Goal: Complete application form

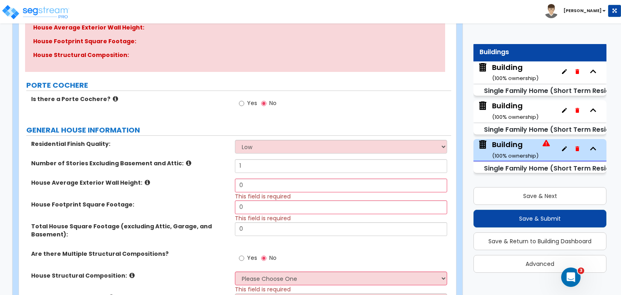
scroll to position [113, 0]
click at [255, 149] on select "Low Average High" at bounding box center [341, 146] width 212 height 14
select select "2"
click at [235, 139] on select "Low Average High" at bounding box center [341, 146] width 212 height 14
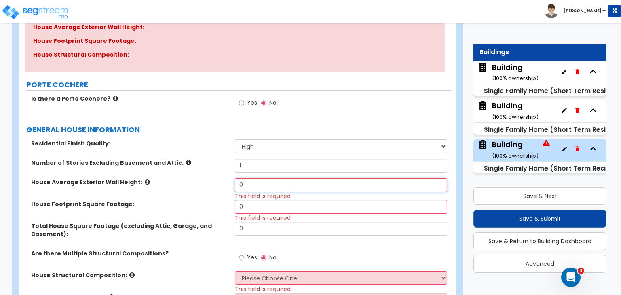
drag, startPoint x: 254, startPoint y: 181, endPoint x: 201, endPoint y: 188, distance: 53.4
click at [201, 188] on div "House Average Exterior Wall Height: 0 This field is required" at bounding box center [235, 189] width 432 height 22
type input "10"
drag, startPoint x: 248, startPoint y: 207, endPoint x: 185, endPoint y: 205, distance: 62.7
click at [185, 205] on div "House Footprint Square Footage: 0 This field is required" at bounding box center [235, 211] width 432 height 22
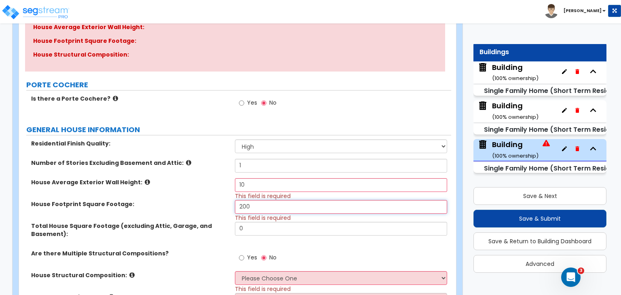
type input "200"
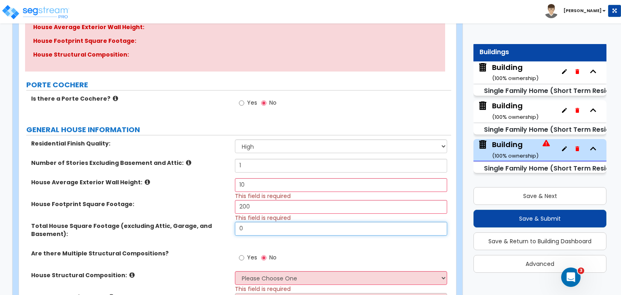
drag, startPoint x: 262, startPoint y: 229, endPoint x: 167, endPoint y: 215, distance: 95.5
click at [167, 215] on div "Residential Finish Quality: Low Average High Number of Stories Excluding Baseme…" at bounding box center [235, 275] width 420 height 272
type input "200"
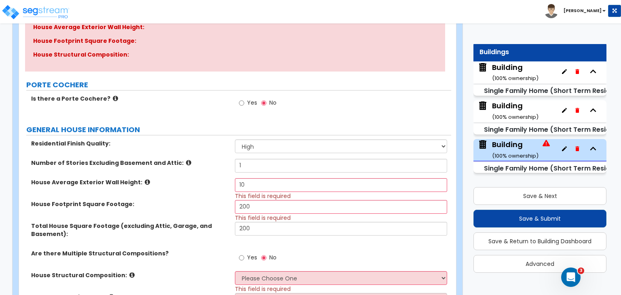
click at [208, 230] on label "Total House Square Footage (excluding Attic, Garage, and Basement):" at bounding box center [130, 230] width 198 height 16
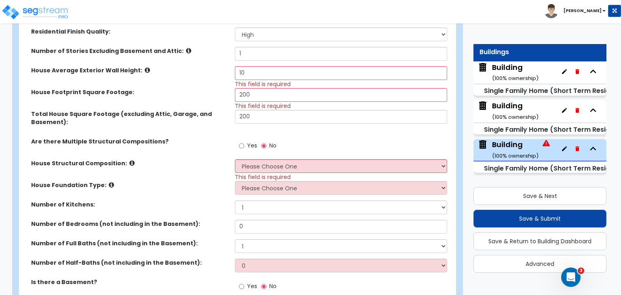
scroll to position [227, 0]
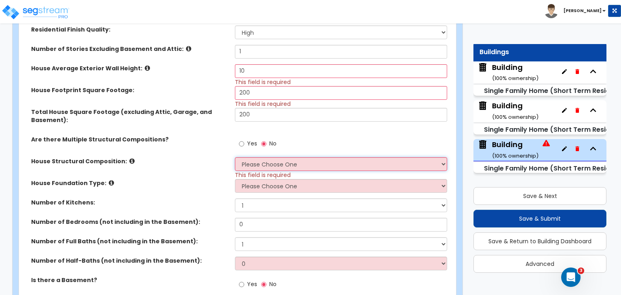
click at [258, 161] on select "Please Choose One Reinforced Concrete Structural Steel Brick Masonry CMU Masonr…" at bounding box center [341, 164] width 212 height 14
select select "8"
click at [235, 157] on select "Please Choose One Reinforced Concrete Structural Steel Brick Masonry CMU Masonr…" at bounding box center [341, 164] width 212 height 14
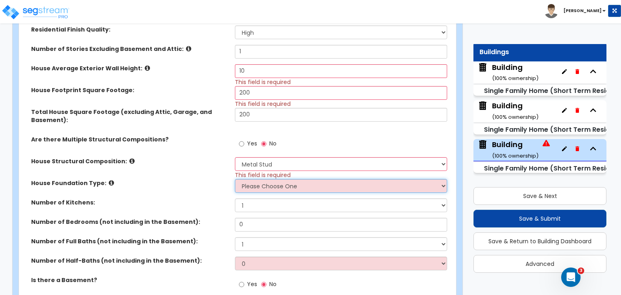
click at [276, 188] on select "Please Choose One Crawl Space Pier-Elevated First floor Slab on Grade" at bounding box center [341, 186] width 212 height 14
select select "3"
click at [235, 179] on select "Please Choose One Crawl Space Pier-Elevated First floor Slab on Grade" at bounding box center [341, 186] width 212 height 14
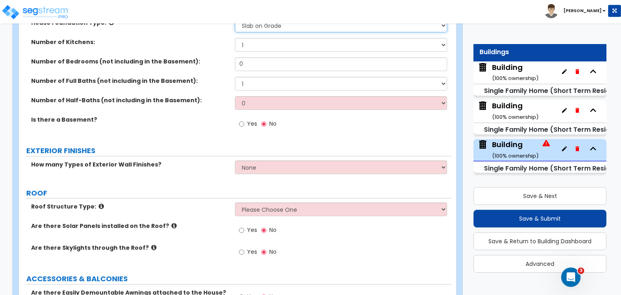
scroll to position [388, 0]
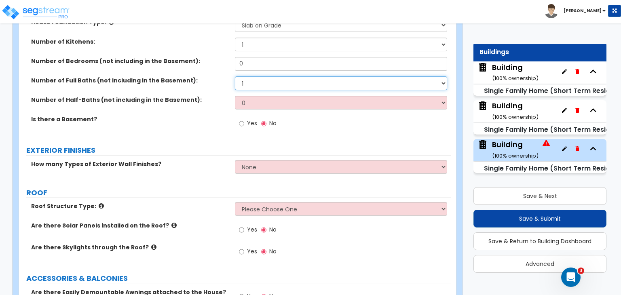
drag, startPoint x: 249, startPoint y: 82, endPoint x: 236, endPoint y: 82, distance: 13.0
click at [236, 82] on select "1 2 3 4 5 6 7 8 9 10" at bounding box center [341, 83] width 212 height 14
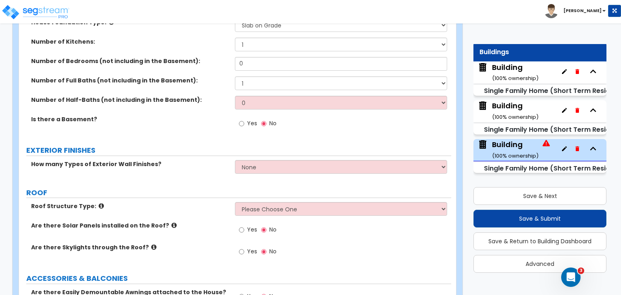
click at [220, 91] on div "Number of Full Baths (not including in the Basement): 1 2 3 4 5 6 7 8 9 10" at bounding box center [235, 85] width 432 height 19
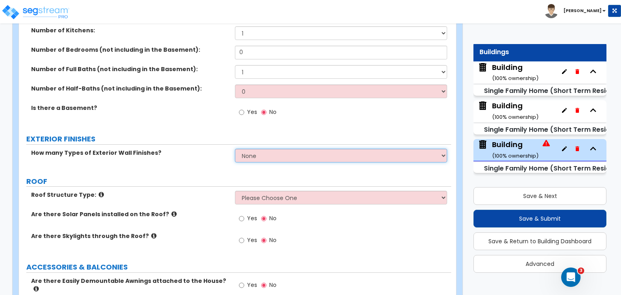
click at [255, 157] on select "None 1 2 3" at bounding box center [341, 156] width 212 height 14
select select "1"
click at [235, 149] on select "None 1 2 3" at bounding box center [341, 156] width 212 height 14
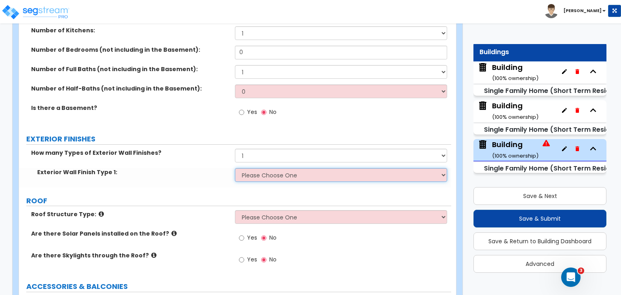
drag, startPoint x: 256, startPoint y: 160, endPoint x: 258, endPoint y: 175, distance: 14.3
click at [258, 175] on select "Please Choose One No Finish/Shared Wall No Wall Brick Finish Stone Finish Wood …" at bounding box center [341, 175] width 212 height 14
select select "4"
click at [235, 168] on select "Please Choose One No Finish/Shared Wall No Wall Brick Finish Stone Finish Wood …" at bounding box center [341, 175] width 212 height 14
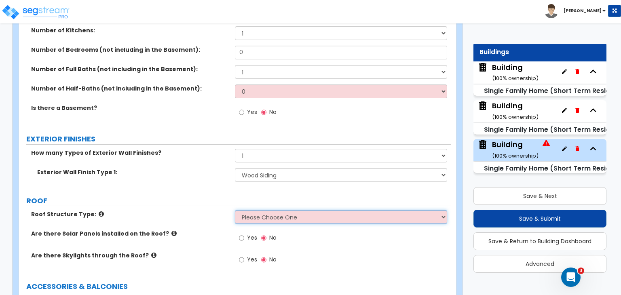
click at [245, 217] on select "Please Choose One [PERSON_NAME] Roof Flat Roof Hybrid [PERSON_NAME] & Flat Roof" at bounding box center [341, 217] width 212 height 14
select select "1"
click at [235, 210] on select "Please Choose One [PERSON_NAME] Roof Flat Roof Hybrid [PERSON_NAME] & Flat Roof" at bounding box center [341, 217] width 212 height 14
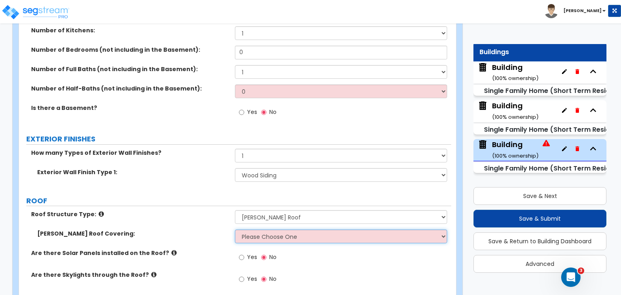
click at [254, 237] on select "Please Choose One Asphalt Shingle Clay Tile Wood Shingle Metal Shingle Standing…" at bounding box center [341, 237] width 212 height 14
select select "1"
click at [235, 230] on select "Please Choose One Asphalt Shingle Clay Tile Wood Shingle Metal Shingle Standing…" at bounding box center [341, 237] width 212 height 14
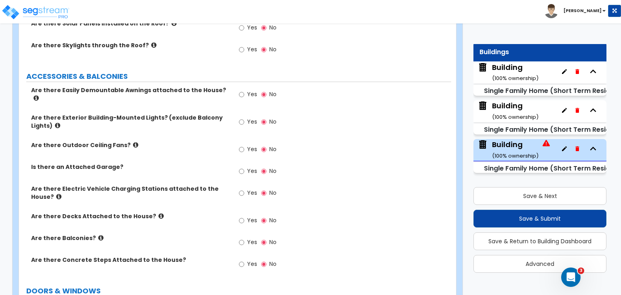
scroll to position [652, 0]
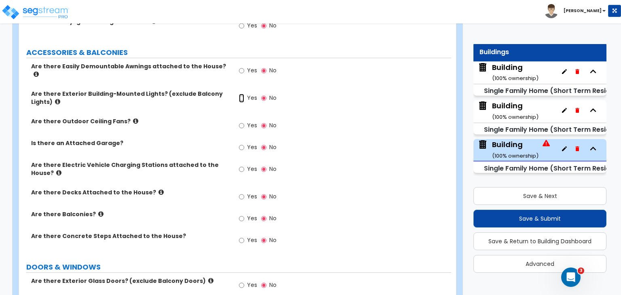
click at [242, 94] on input "Yes" at bounding box center [241, 98] width 5 height 9
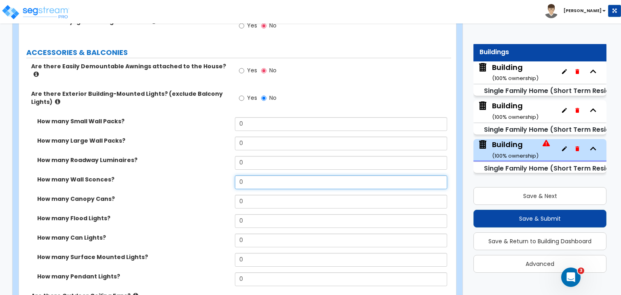
drag, startPoint x: 251, startPoint y: 175, endPoint x: 198, endPoint y: 181, distance: 52.9
click at [198, 181] on div "How many Wall Sconces? 0" at bounding box center [235, 184] width 432 height 19
type input "1"
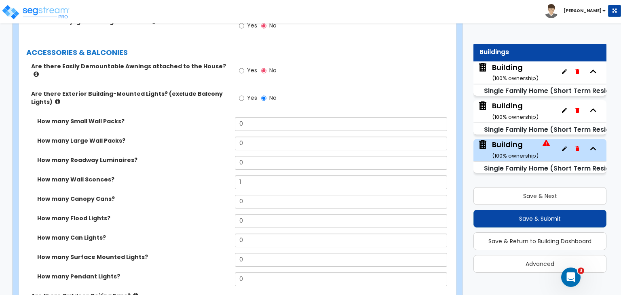
click at [198, 181] on div "How many Wall Sconces? 1" at bounding box center [235, 184] width 432 height 19
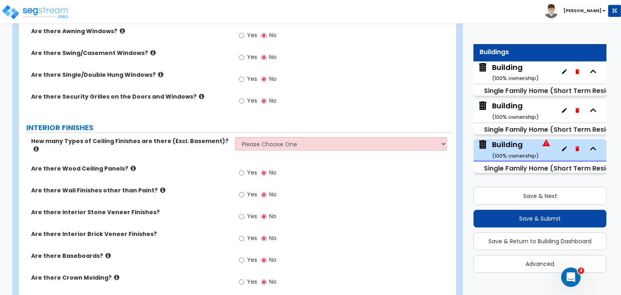
scroll to position [1271, 0]
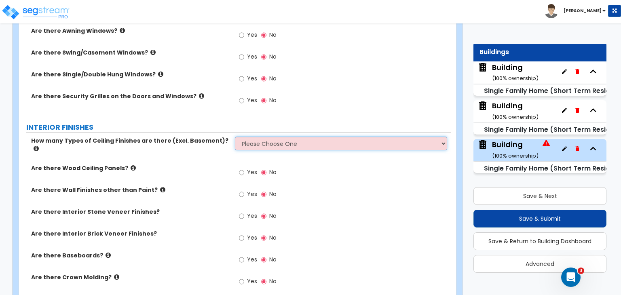
click at [252, 142] on select "Please Choose One 1 2 3" at bounding box center [341, 144] width 212 height 14
select select "1"
click at [235, 137] on select "Please Choose One 1 2 3" at bounding box center [341, 144] width 212 height 14
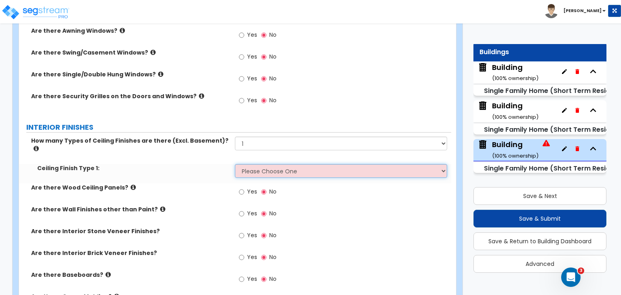
click at [253, 164] on select "Please Choose One Drop Ceiling Drywall Ceiling Open Ceiling" at bounding box center [341, 171] width 212 height 14
select select "3"
click at [235, 164] on select "Please Choose One Drop Ceiling Drywall Ceiling Open Ceiling" at bounding box center [341, 171] width 212 height 14
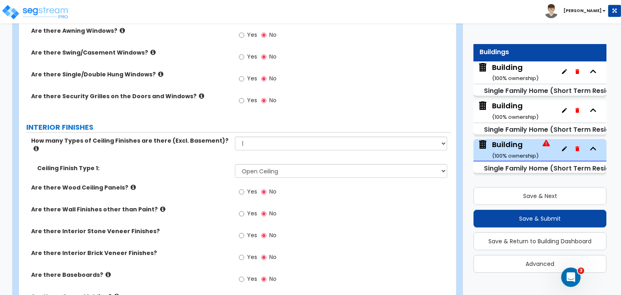
click at [225, 186] on div "Are there Wood Ceiling Panels? Yes No" at bounding box center [235, 195] width 432 height 22
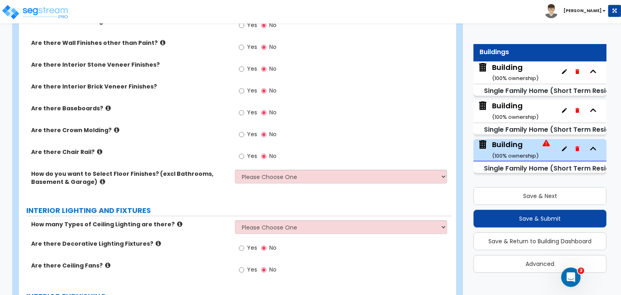
scroll to position [1438, 0]
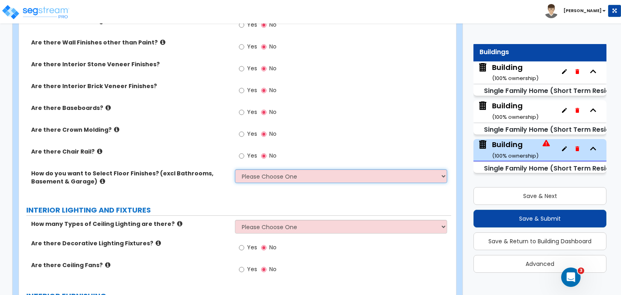
click at [259, 169] on select "Please Choose One I want to Select Floor Finishes for the Areas of the House I …" at bounding box center [341, 176] width 212 height 14
select select "1"
click at [235, 169] on select "Please Choose One I want to Select Floor Finishes for the Areas of the House I …" at bounding box center [341, 176] width 212 height 14
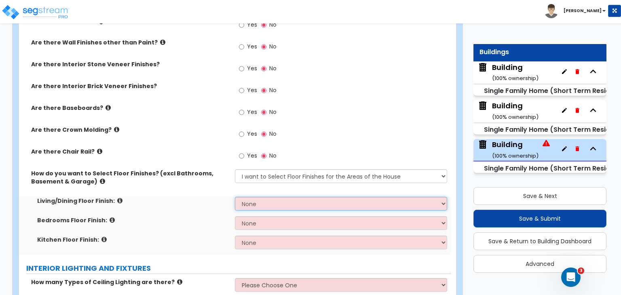
click at [269, 197] on select "None Tile Flooring Hardwood Flooring Resilient Laminate Flooring VCT Flooring S…" at bounding box center [341, 204] width 212 height 14
select select "1"
click at [235, 197] on select "None Tile Flooring Hardwood Flooring Resilient Laminate Flooring VCT Flooring S…" at bounding box center [341, 204] width 212 height 14
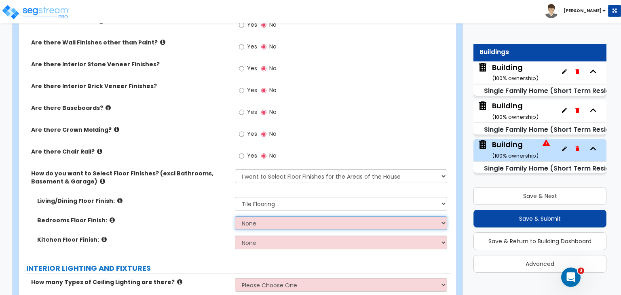
click at [272, 216] on select "None Tile Flooring Hardwood Flooring Resilient Laminate Flooring VCT Flooring S…" at bounding box center [341, 223] width 212 height 14
select select "1"
click at [235, 216] on select "None Tile Flooring Hardwood Flooring Resilient Laminate Flooring VCT Flooring S…" at bounding box center [341, 223] width 212 height 14
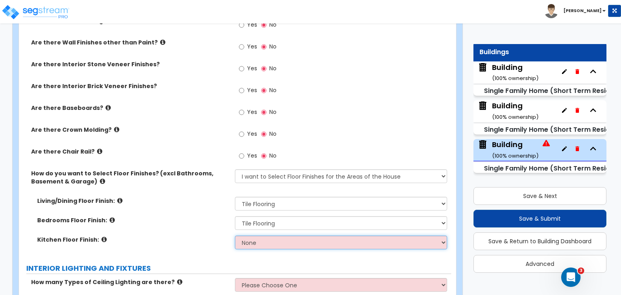
click at [264, 236] on select "None Tile Flooring Hardwood Flooring Resilient Laminate Flooring VCT Flooring S…" at bounding box center [341, 243] width 212 height 14
select select "1"
click at [235, 236] on select "None Tile Flooring Hardwood Flooring Resilient Laminate Flooring VCT Flooring S…" at bounding box center [341, 243] width 212 height 14
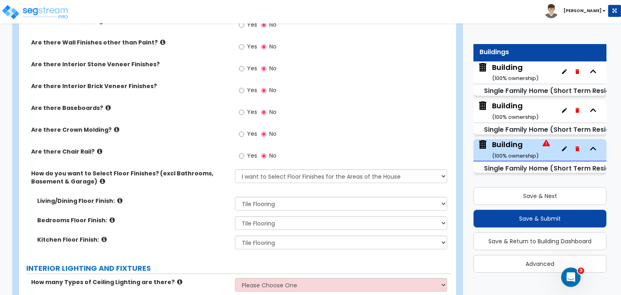
click at [215, 197] on div "Living/Dining Floor Finish: None Tile Flooring Hardwood Flooring Resilient Lami…" at bounding box center [235, 206] width 432 height 19
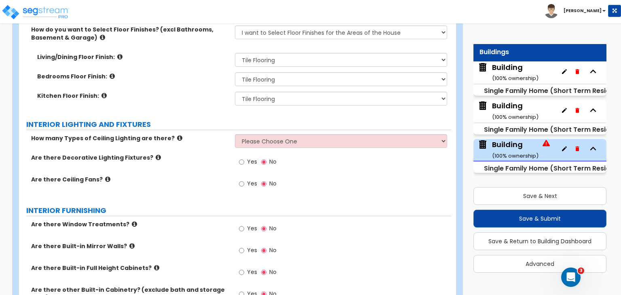
scroll to position [1583, 0]
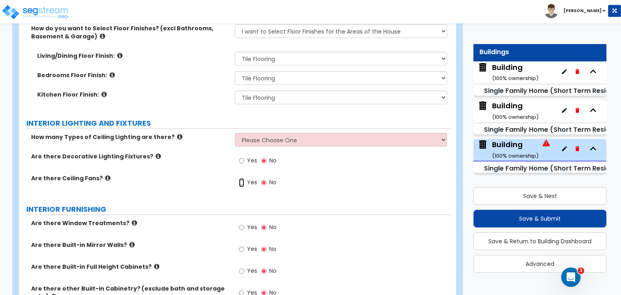
click at [242, 178] on input "Yes" at bounding box center [241, 182] width 5 height 9
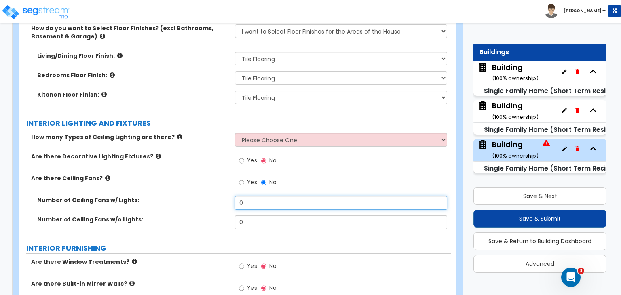
drag, startPoint x: 257, startPoint y: 187, endPoint x: 213, endPoint y: 181, distance: 44.9
click at [213, 196] on div "Number of Ceiling Fans w/ Lights: 0" at bounding box center [235, 205] width 432 height 19
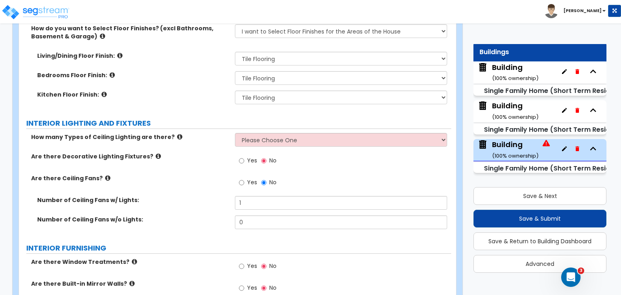
click at [213, 196] on label "Number of Ceiling Fans w/ Lights:" at bounding box center [133, 200] width 192 height 8
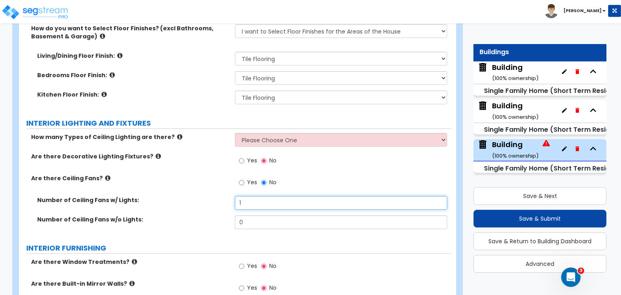
drag, startPoint x: 257, startPoint y: 186, endPoint x: 205, endPoint y: 190, distance: 52.6
click at [205, 196] on div "Number of Ceiling Fans w/ Lights: 1" at bounding box center [235, 205] width 432 height 19
type input "2"
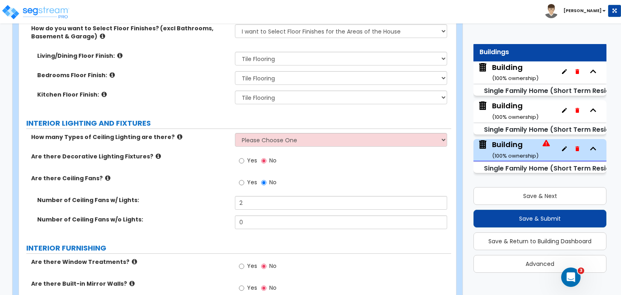
click at [167, 196] on label "Number of Ceiling Fans w/ Lights:" at bounding box center [133, 200] width 192 height 8
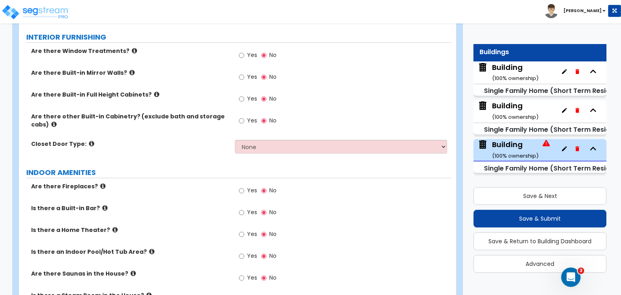
scroll to position [1799, 0]
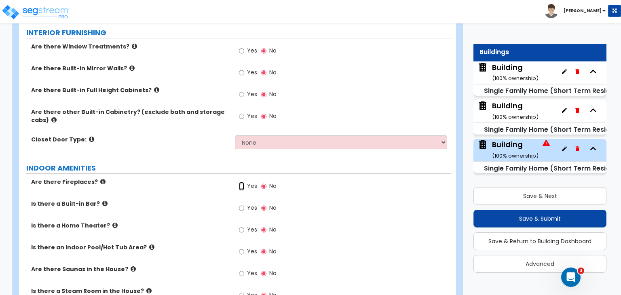
click at [243, 182] on input "Yes" at bounding box center [241, 186] width 5 height 9
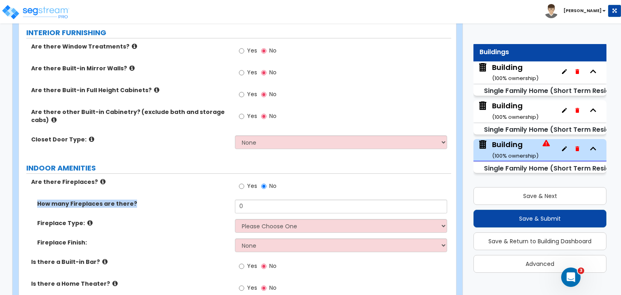
drag, startPoint x: 252, startPoint y: 183, endPoint x: 215, endPoint y: 191, distance: 38.4
click at [215, 191] on div "Are there Fireplaces? Yes No How many Fireplaces are there? 0 Fireplace Type: P…" at bounding box center [235, 283] width 420 height 211
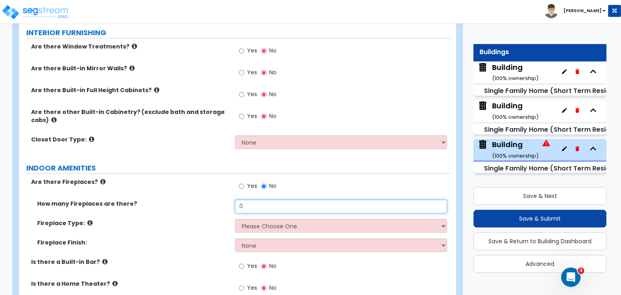
click at [250, 200] on input "0" at bounding box center [341, 207] width 212 height 14
drag, startPoint x: 250, startPoint y: 193, endPoint x: 223, endPoint y: 199, distance: 27.8
click at [223, 200] on div "How many Fireplaces are there? 0" at bounding box center [235, 209] width 432 height 19
type input "1"
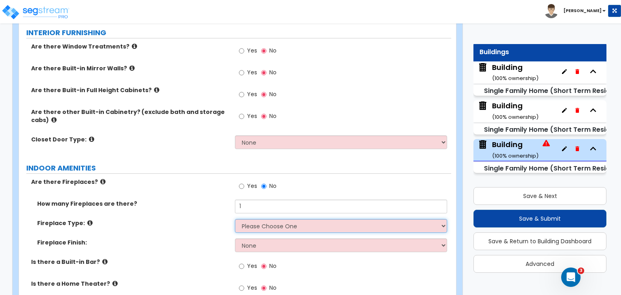
click at [258, 219] on select "Please Choose One Built-in Electric Fireplace Built-in Gas Fireplace Built-in W…" at bounding box center [341, 226] width 212 height 14
select select "3"
click at [235, 219] on select "Please Choose One Built-in Electric Fireplace Built-in Gas Fireplace Built-in W…" at bounding box center [341, 226] width 212 height 14
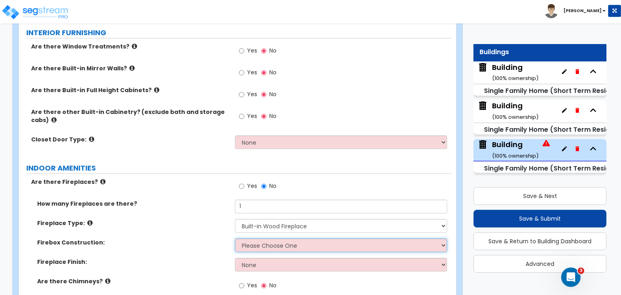
click at [260, 238] on select "Please Choose One Brick Stone I Don't Know, Please Choose for me" at bounding box center [341, 245] width 212 height 14
select select "3"
click at [235, 238] on select "Please Choose One Brick Stone I Don't Know, Please Choose for me" at bounding box center [341, 245] width 212 height 14
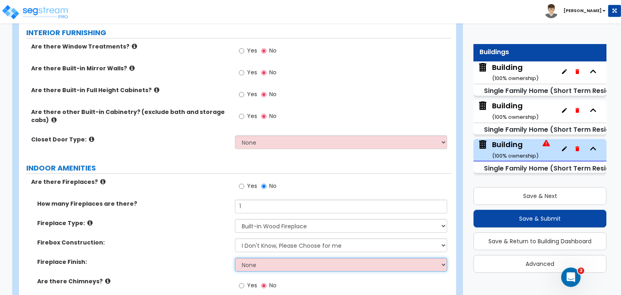
click at [260, 258] on select "None Brick Stone Tile Painted Molding" at bounding box center [341, 265] width 212 height 14
select select "4"
click at [235, 258] on select "None Brick Stone Tile Painted Molding" at bounding box center [341, 265] width 212 height 14
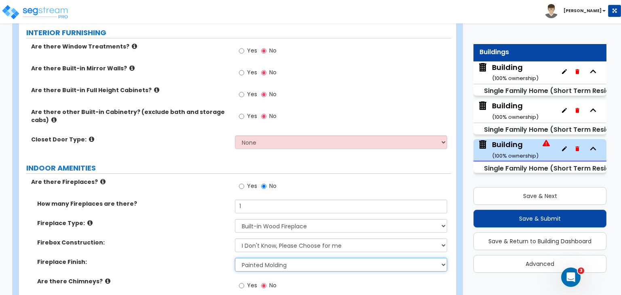
click at [259, 258] on select "None Brick Stone Tile Painted Molding" at bounding box center [341, 265] width 212 height 14
click at [235, 258] on select "None Brick Stone Tile Painted Molding" at bounding box center [341, 265] width 212 height 14
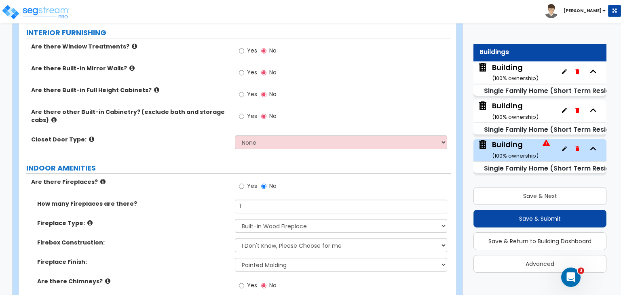
click at [197, 238] on label "Firebox Construction:" at bounding box center [133, 242] width 192 height 8
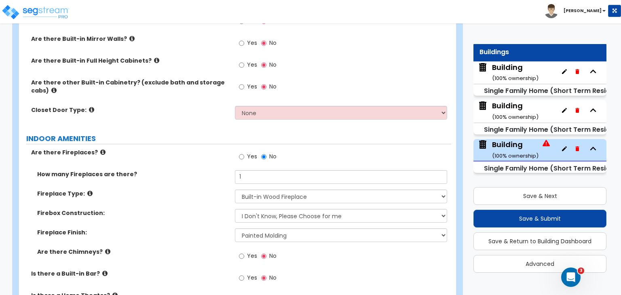
scroll to position [1829, 0]
click at [240, 251] on input "Yes" at bounding box center [241, 255] width 5 height 9
radio input "true"
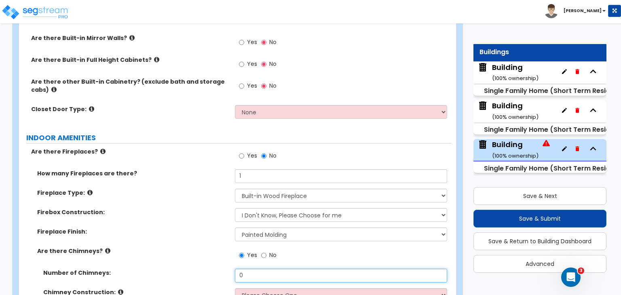
drag, startPoint x: 254, startPoint y: 266, endPoint x: 204, endPoint y: 269, distance: 49.8
click at [204, 269] on div "Number of Chimneys: 0" at bounding box center [235, 278] width 432 height 19
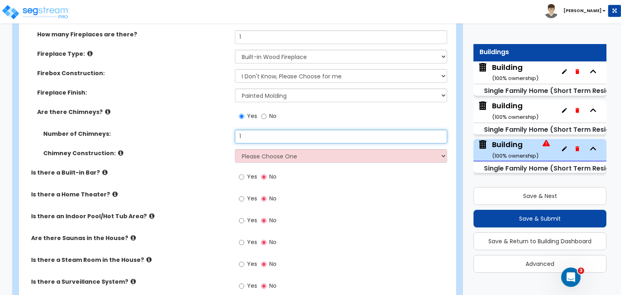
type input "1"
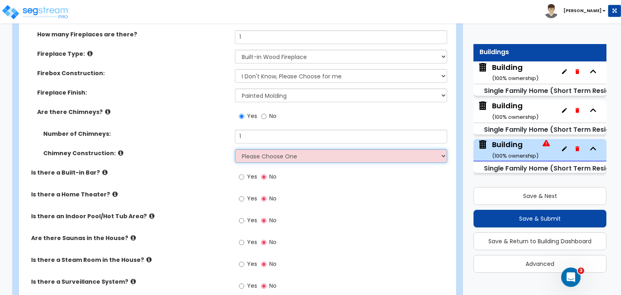
click at [265, 149] on select "Please Choose One Brick Construction Cinder Block Construction Stone Constructi…" at bounding box center [341, 156] width 212 height 14
select select "4"
click at [235, 149] on select "Please Choose One Brick Construction Cinder Block Construction Stone Constructi…" at bounding box center [341, 156] width 212 height 14
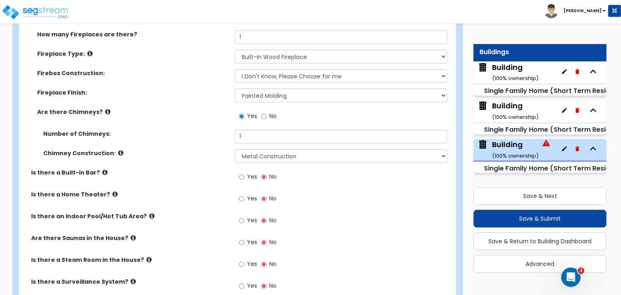
click at [205, 190] on label "Is there a Home Theater?" at bounding box center [130, 194] width 198 height 8
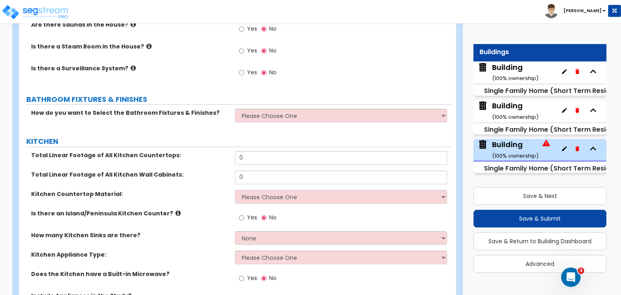
scroll to position [2188, 0]
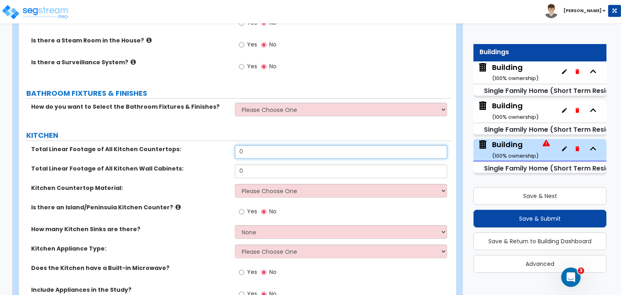
drag, startPoint x: 250, startPoint y: 138, endPoint x: 229, endPoint y: 138, distance: 21.0
click at [229, 145] on div "Total Linear Footage of All Kitchen Countertops: 0" at bounding box center [235, 154] width 432 height 19
type input "12"
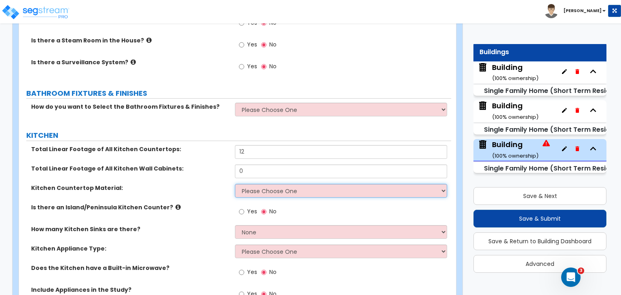
click at [298, 184] on select "Please Choose One Plastic Laminate Solid Surface Stone Quartz Marble Tile Wood …" at bounding box center [341, 191] width 212 height 14
select select "5"
click at [235, 184] on select "Please Choose One Plastic Laminate Solid Surface Stone Quartz Marble Tile Wood …" at bounding box center [341, 191] width 212 height 14
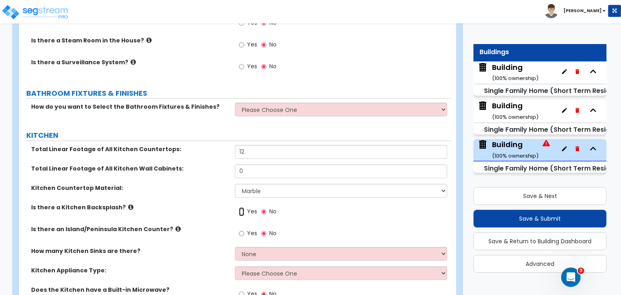
click at [241, 207] on input "Yes" at bounding box center [241, 211] width 5 height 9
radio input "true"
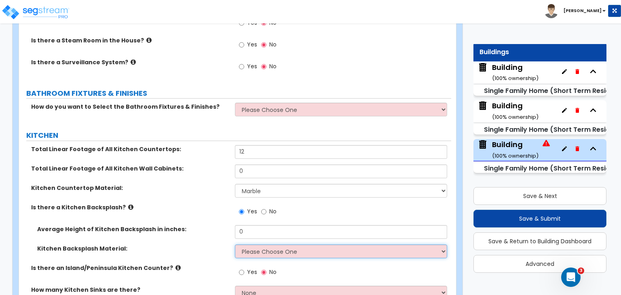
click at [264, 245] on select "Please Choose One Plastic Laminate Solid Surface Stone Quartz Tile Stainless St…" at bounding box center [341, 252] width 212 height 14
select select "6"
click at [235, 245] on select "Please Choose One Plastic Laminate Solid Surface Stone Quartz Tile Stainless St…" at bounding box center [341, 252] width 212 height 14
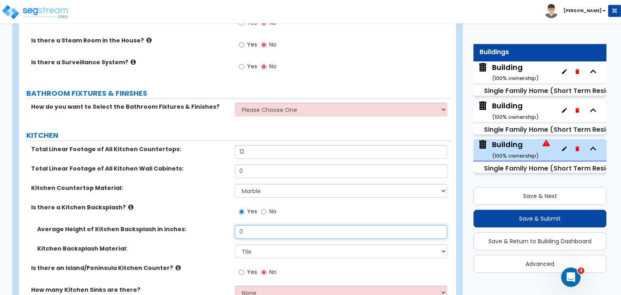
drag, startPoint x: 252, startPoint y: 217, endPoint x: 166, endPoint y: 201, distance: 87.5
click at [166, 201] on div "Total Linear Footage of All Kitchen Countertops: 12 Total Linear Footage of All…" at bounding box center [235, 256] width 420 height 223
type input "24"
click at [194, 207] on div "Is there a Kitchen Backsplash? Yes No" at bounding box center [235, 214] width 432 height 22
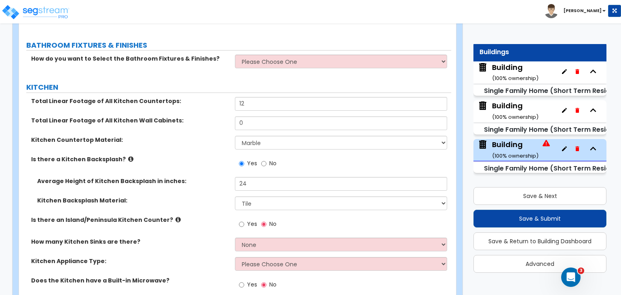
scroll to position [2236, 0]
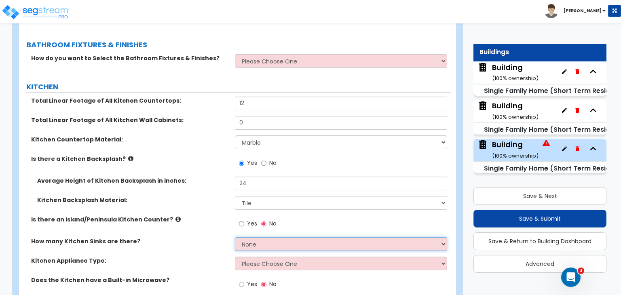
click at [243, 237] on select "None 1 2 3" at bounding box center [341, 244] width 212 height 14
select select "1"
click at [235, 237] on select "None 1 2 3" at bounding box center [341, 244] width 212 height 14
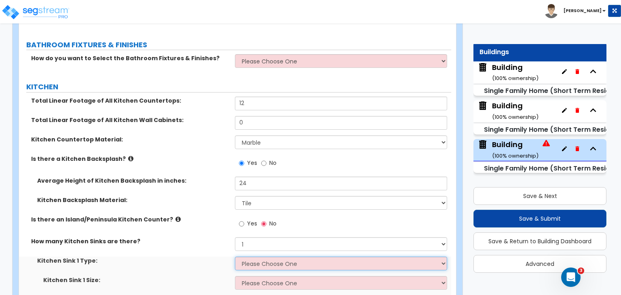
click at [253, 257] on select "Please Choose One Stainless Steel Porcelain Enamel Cast Iron Granite Composite" at bounding box center [341, 264] width 212 height 14
select select "1"
click at [235, 257] on select "Please Choose One Stainless Steel Porcelain Enamel Cast Iron Granite Composite" at bounding box center [341, 264] width 212 height 14
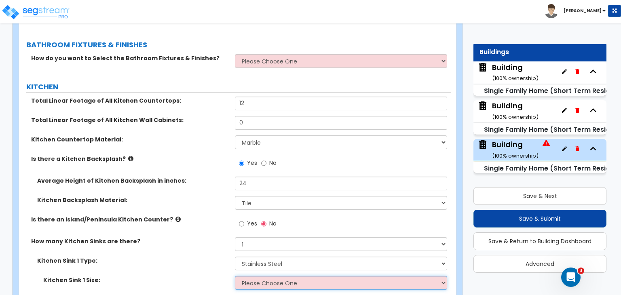
click at [265, 276] on select "Please Choose One Single Sink Double Sink" at bounding box center [341, 283] width 212 height 14
select select "1"
click at [235, 276] on select "Please Choose One Single Sink Double Sink" at bounding box center [341, 283] width 212 height 14
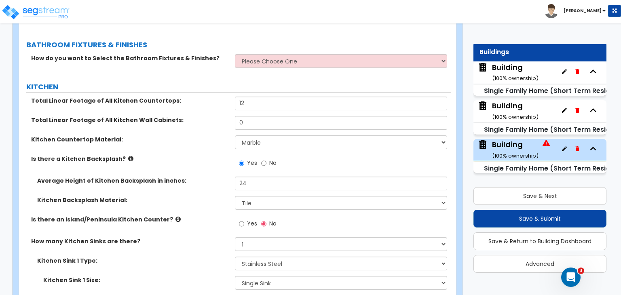
click at [207, 257] on label "Kitchen Sink 1 Type:" at bounding box center [133, 261] width 192 height 8
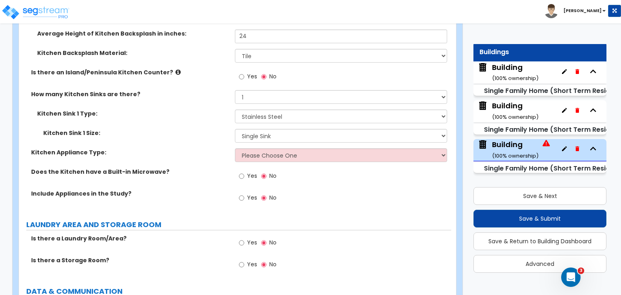
scroll to position [2384, 0]
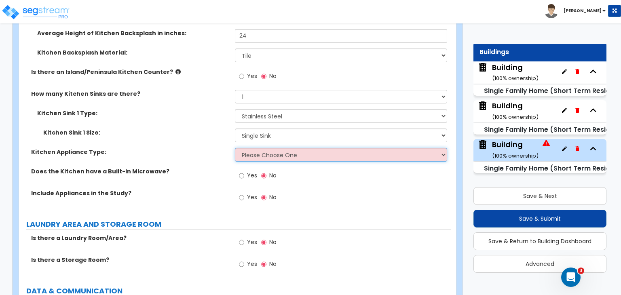
click at [278, 148] on select "Please Choose One Gas Electric" at bounding box center [341, 155] width 212 height 14
select select "1"
click at [235, 148] on select "Please Choose One Gas Electric" at bounding box center [341, 155] width 212 height 14
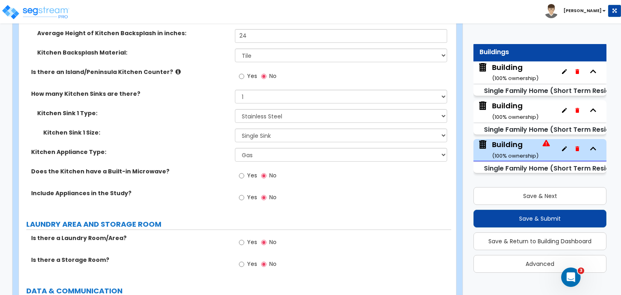
click at [223, 148] on div "Kitchen Appliance Type: Please Choose One Gas Electric" at bounding box center [235, 157] width 432 height 19
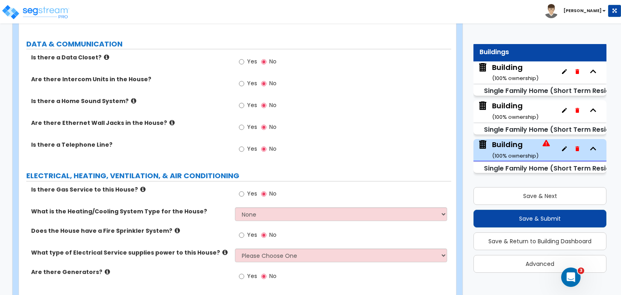
scroll to position [2647, 0]
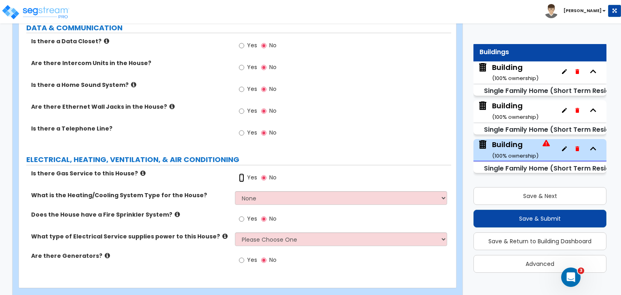
click at [241, 173] on input "Yes" at bounding box center [241, 177] width 5 height 9
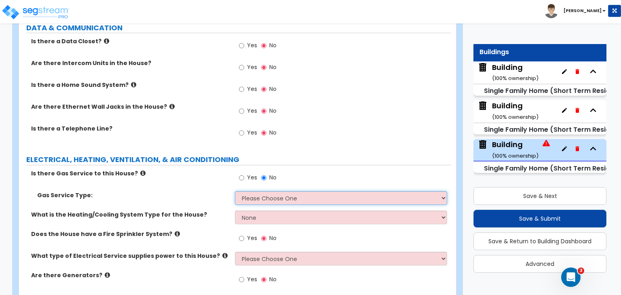
click at [257, 191] on select "Please Choose One Natural Gas Service Propane Tank On-site" at bounding box center [341, 198] width 212 height 14
select select "1"
click at [235, 191] on select "Please Choose One Natural Gas Service Propane Tank On-site" at bounding box center [341, 198] width 212 height 14
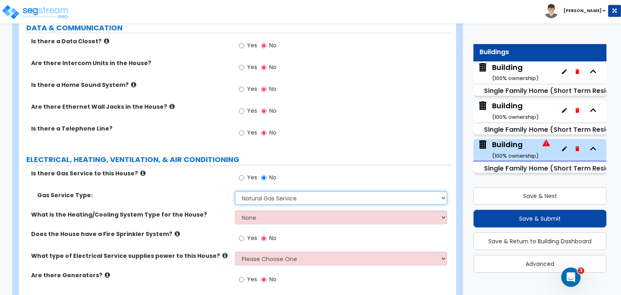
scroll to position [2666, 0]
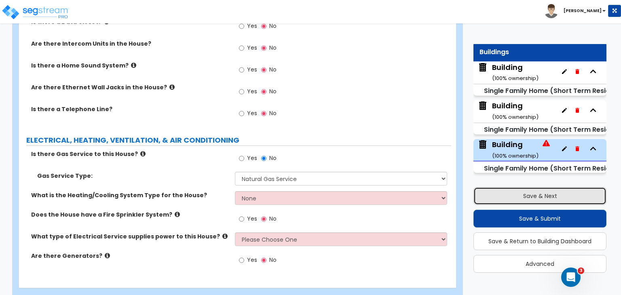
click at [513, 191] on button "Save & Next" at bounding box center [539, 196] width 133 height 18
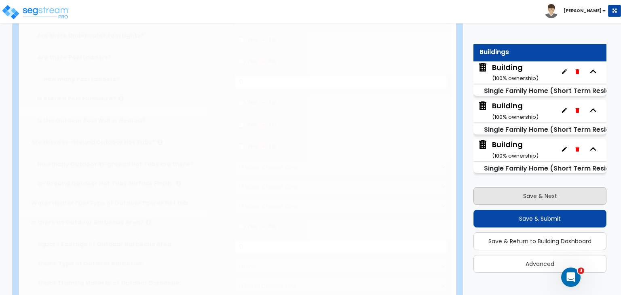
type input "5.02"
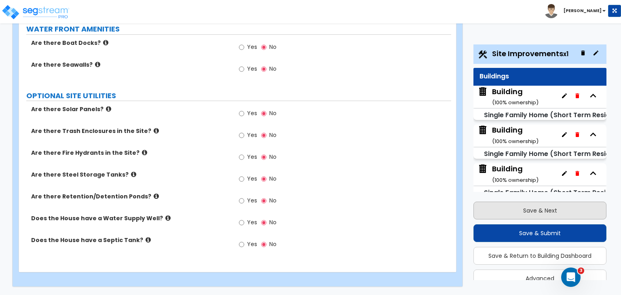
scroll to position [998, 0]
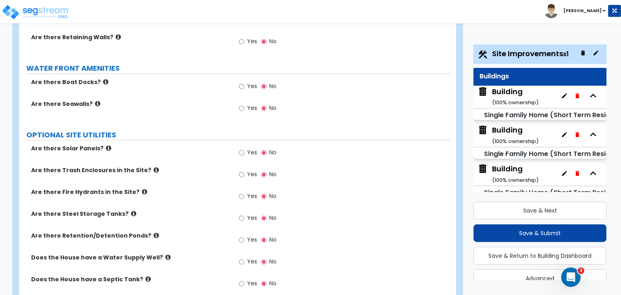
click at [352, 166] on div "Yes No" at bounding box center [343, 177] width 216 height 22
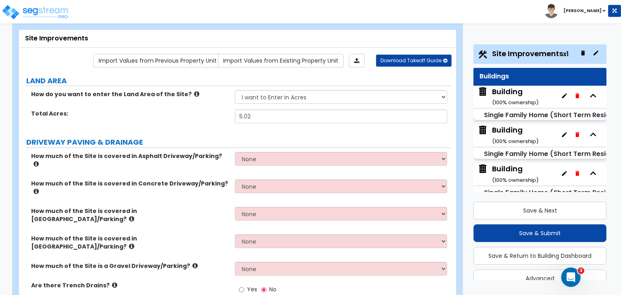
scroll to position [0, 0]
